Goal: Task Accomplishment & Management: Manage account settings

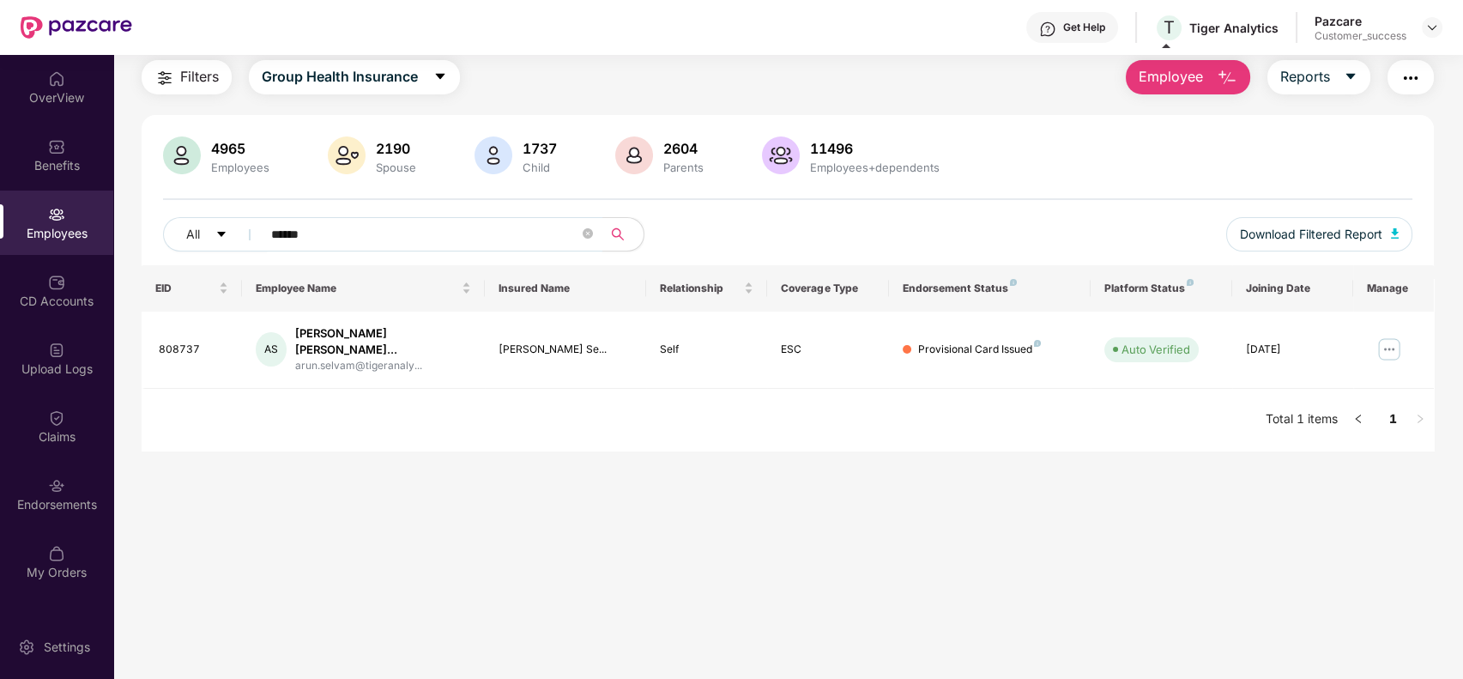
scroll to position [55, 0]
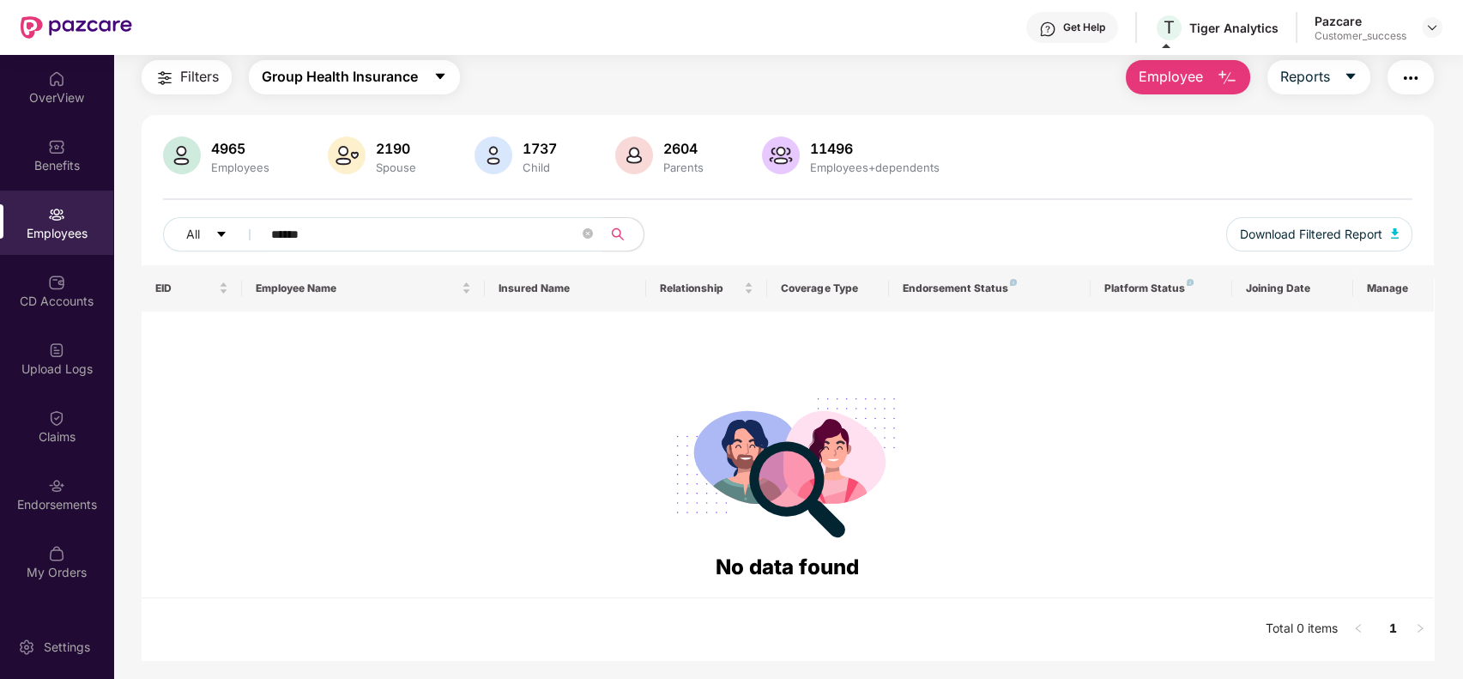
type input "******"
click at [439, 64] on button "Group Health Insurance" at bounding box center [354, 77] width 211 height 34
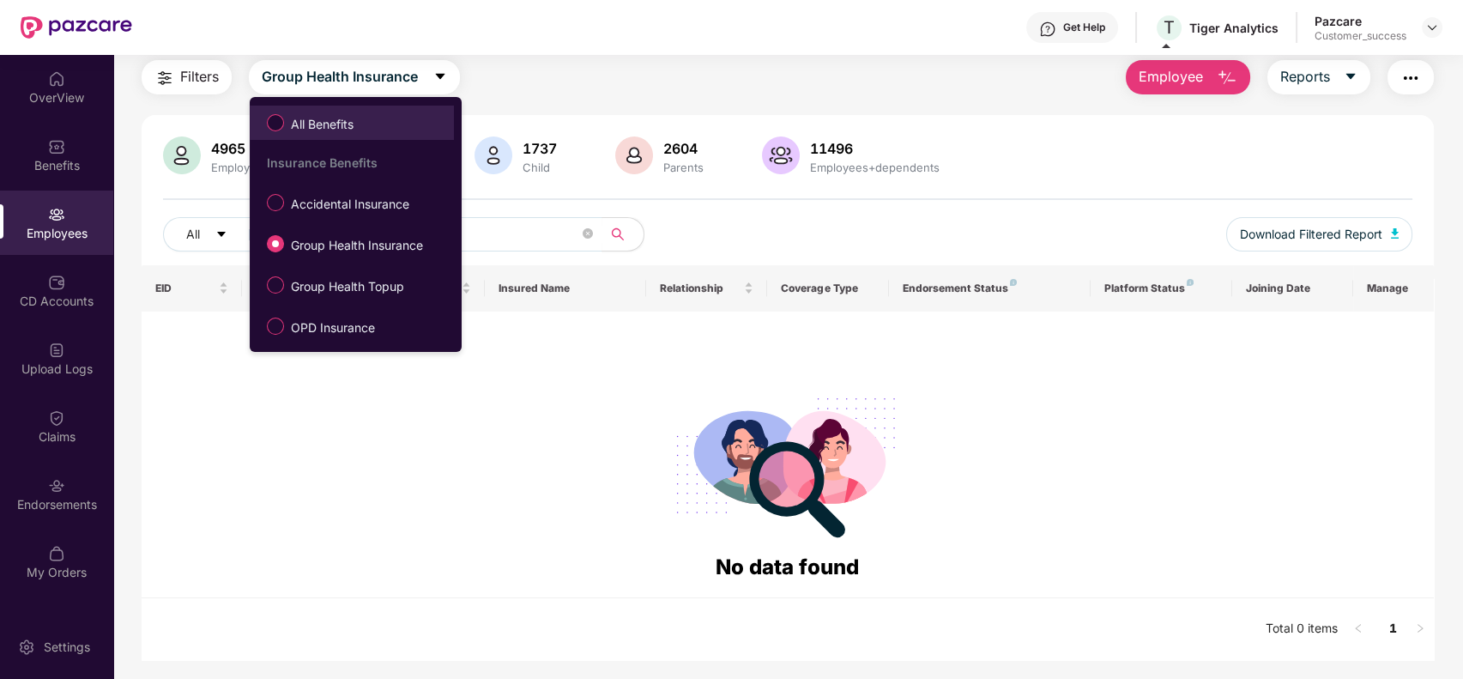
click at [389, 131] on span "All Benefits" at bounding box center [351, 122] width 187 height 29
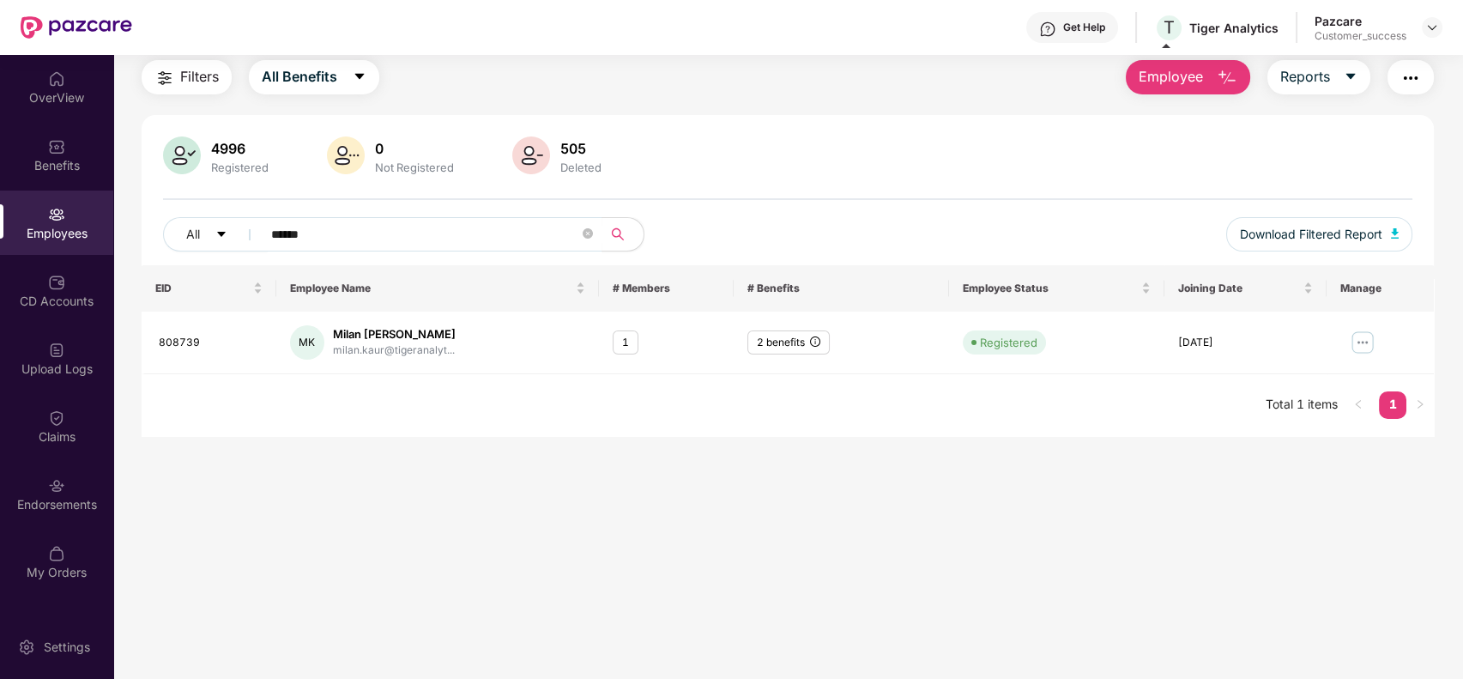
scroll to position [0, 0]
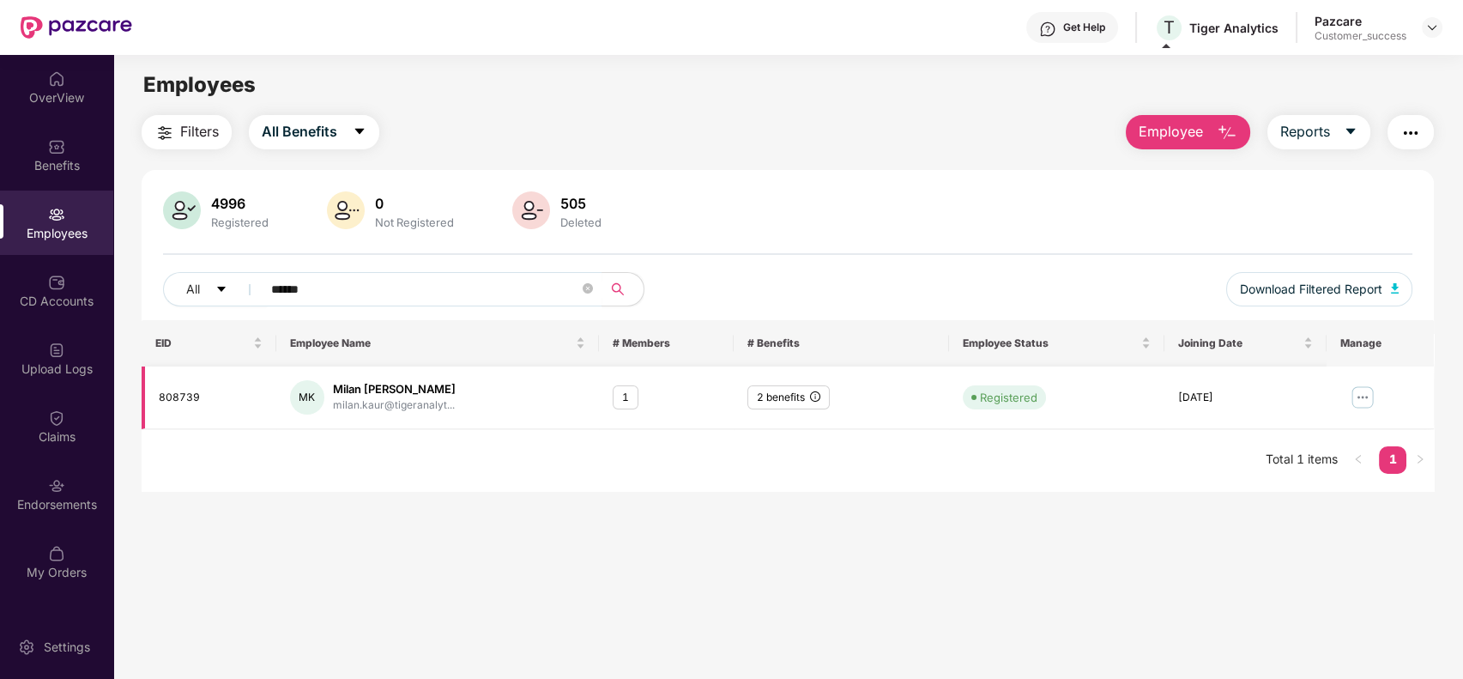
click at [808, 396] on div "2 benefits" at bounding box center [789, 397] width 82 height 25
click at [1360, 397] on img at bounding box center [1362, 397] width 27 height 27
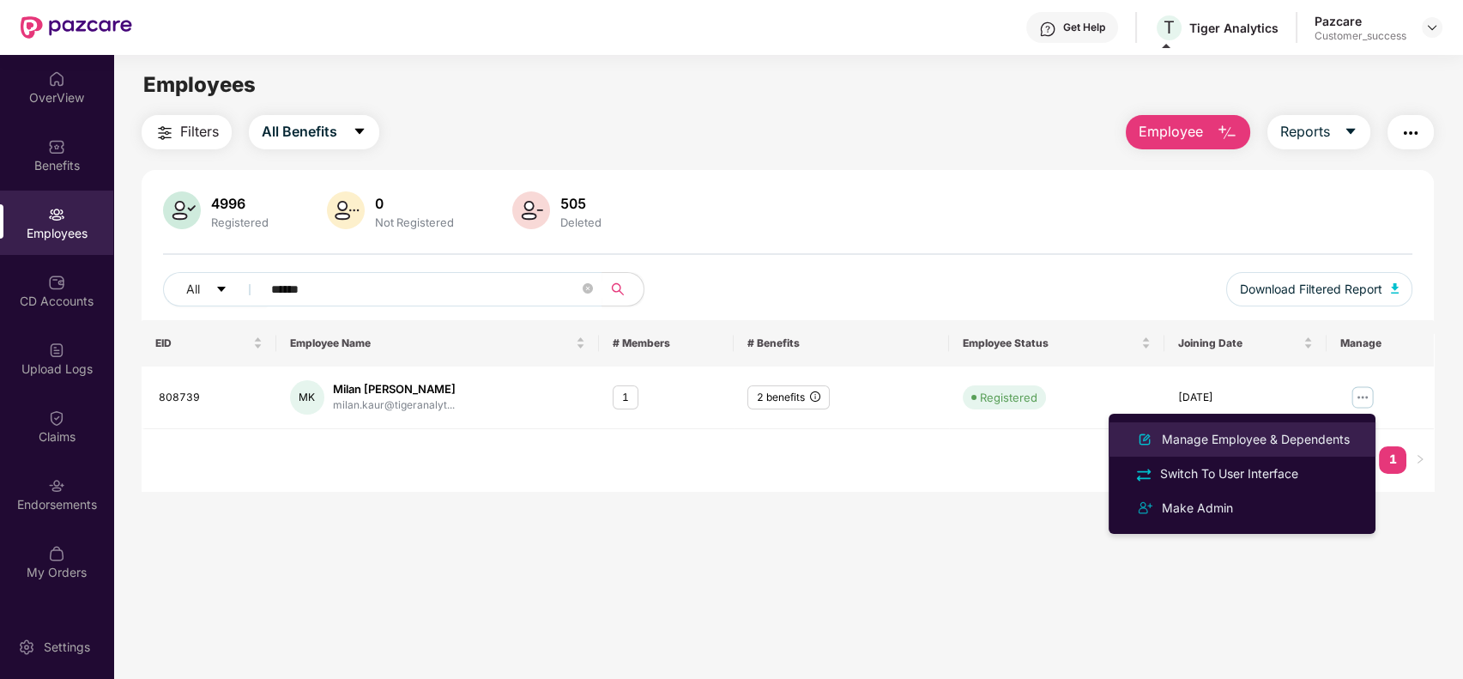
click at [1260, 443] on div "Manage Employee & Dependents" at bounding box center [1256, 439] width 195 height 19
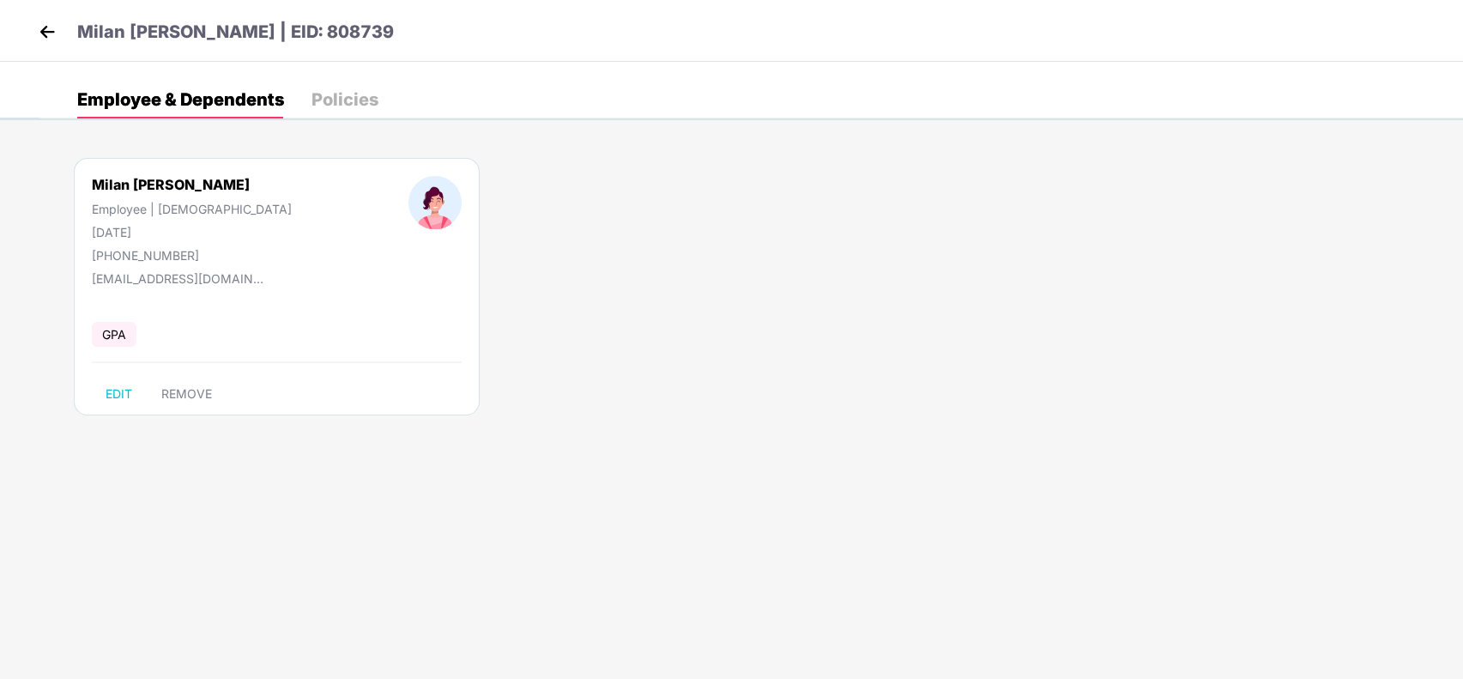
click at [328, 108] on div "Policies" at bounding box center [345, 99] width 67 height 17
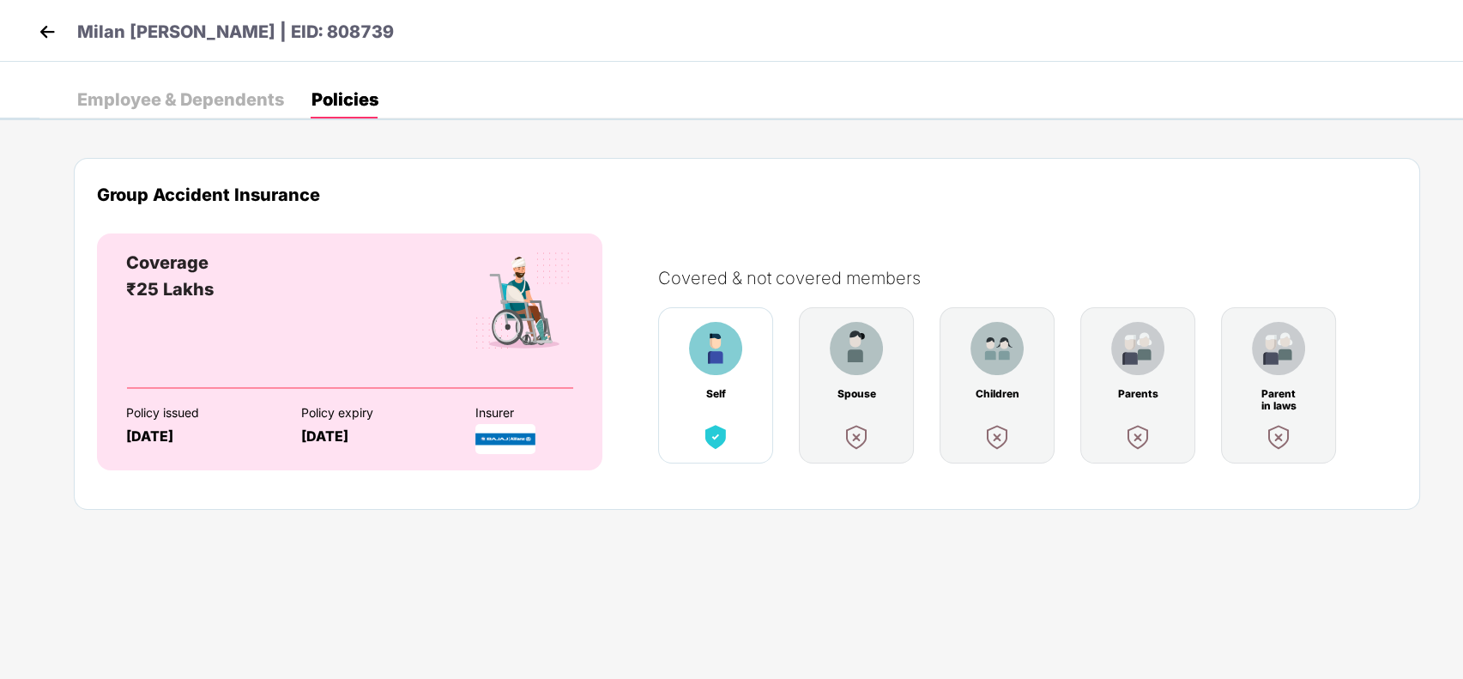
click at [245, 105] on div "Employee & Dependents" at bounding box center [180, 99] width 207 height 17
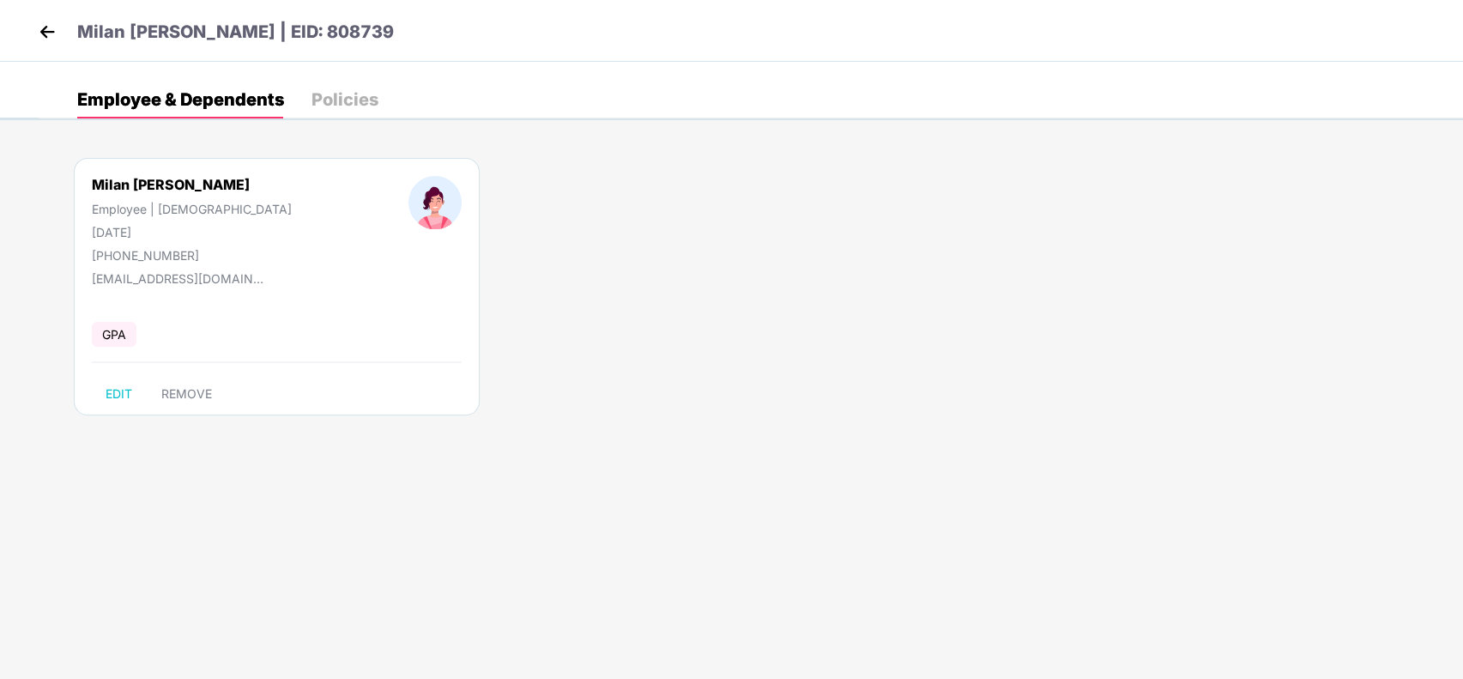
click at [50, 24] on img at bounding box center [47, 32] width 26 height 26
